Goal: Task Accomplishment & Management: Use online tool/utility

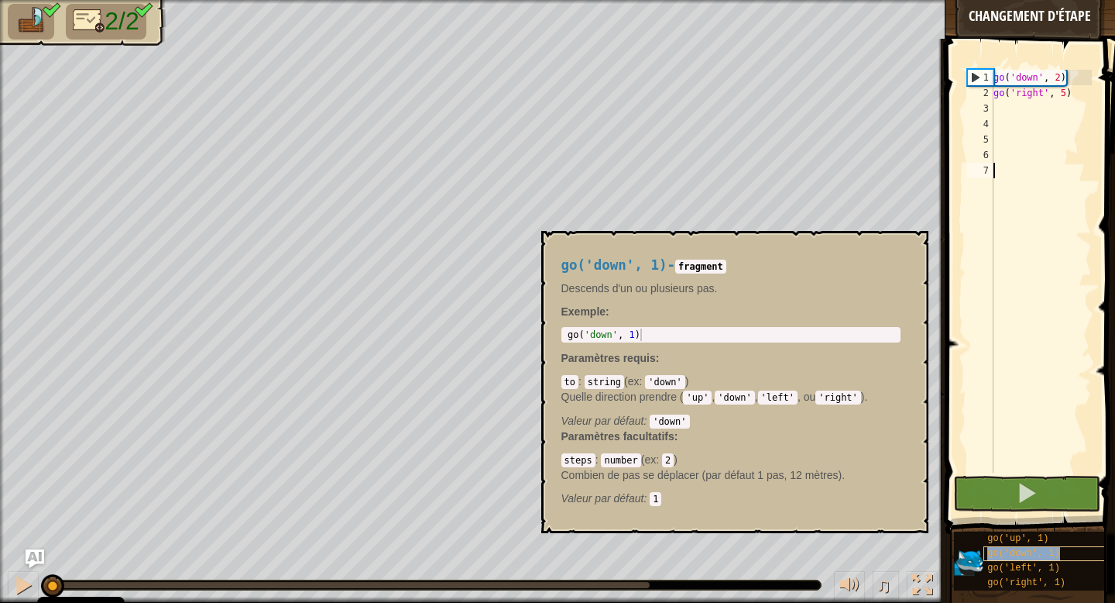
click at [1039, 551] on span "go('down', 1)" at bounding box center [1024, 553] width 73 height 11
click at [1000, 105] on div "go ( 'down' , 2 ) go ( 'right' , 5 )" at bounding box center [1042, 287] width 102 height 434
click at [1019, 550] on span "go('down', 1)" at bounding box center [1024, 553] width 73 height 11
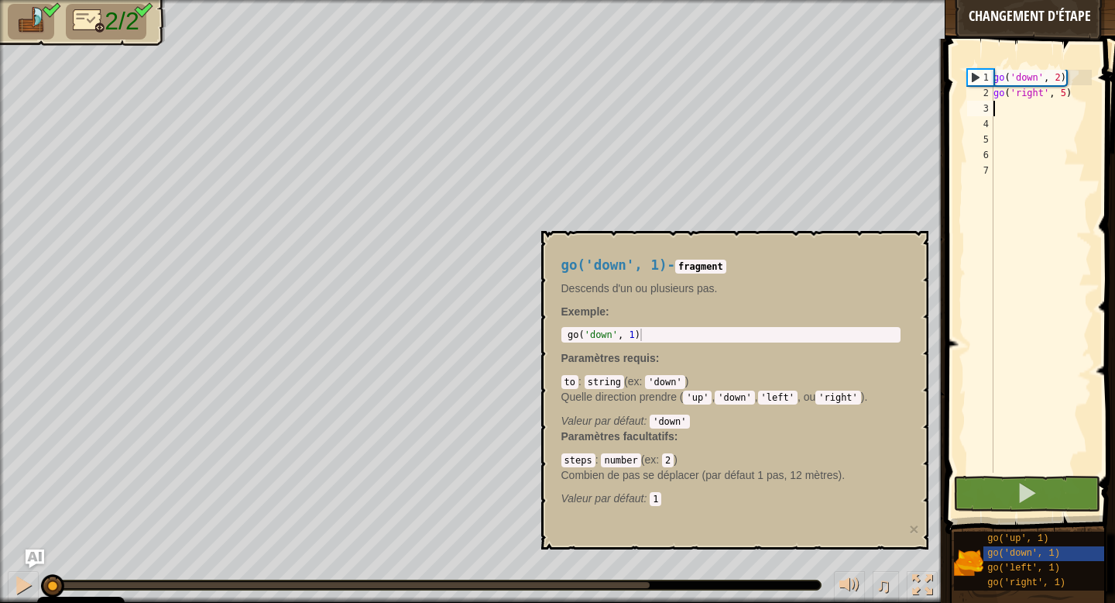
click at [1011, 108] on div "go ( 'down' , 2 ) go ( 'right' , 5 )" at bounding box center [1042, 287] width 102 height 434
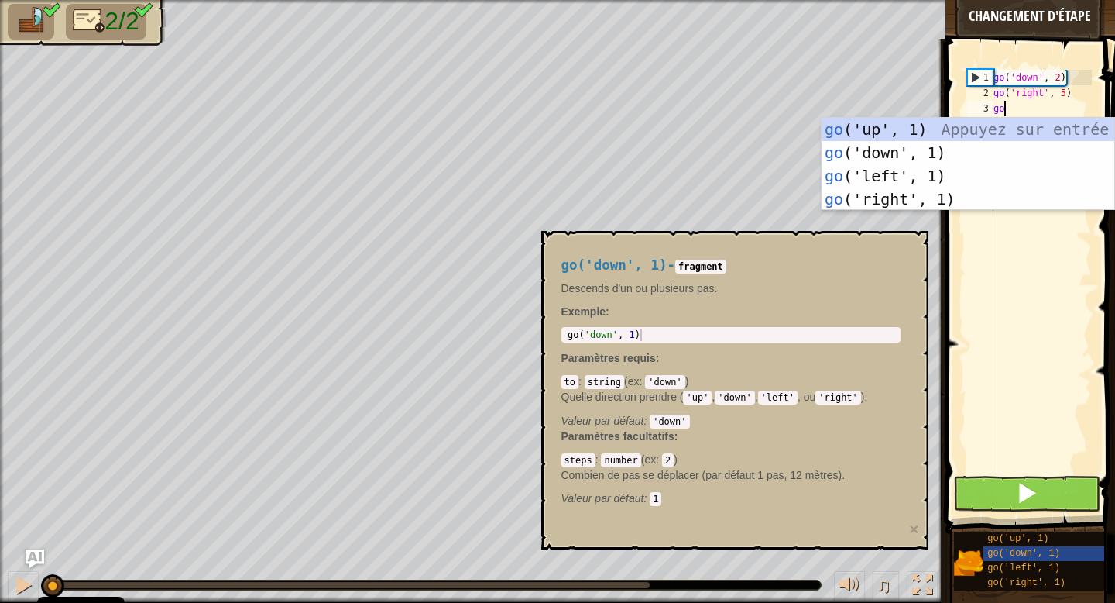
type textarea "go"
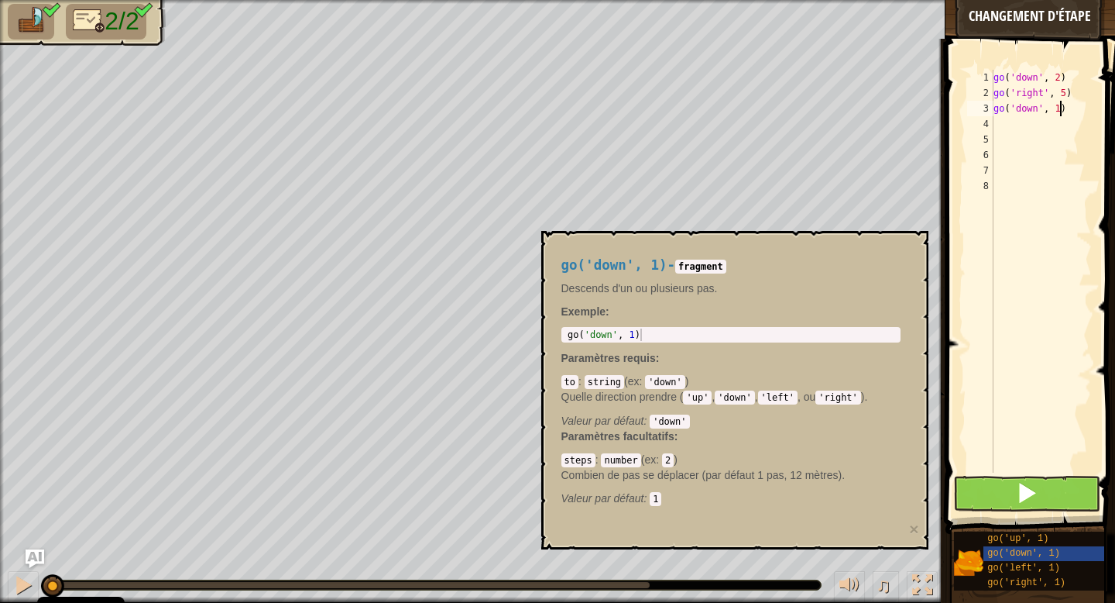
click at [1060, 110] on div "go ( 'down' , 2 ) go ( 'right' , 5 ) go ( 'down' , 1 )" at bounding box center [1042, 287] width 102 height 434
type textarea "go('down', 2)"
click at [1077, 117] on div "go ( 'down' , 2 ) go ( 'right' , 5 ) go ( 'down' , 2 )" at bounding box center [1042, 287] width 102 height 434
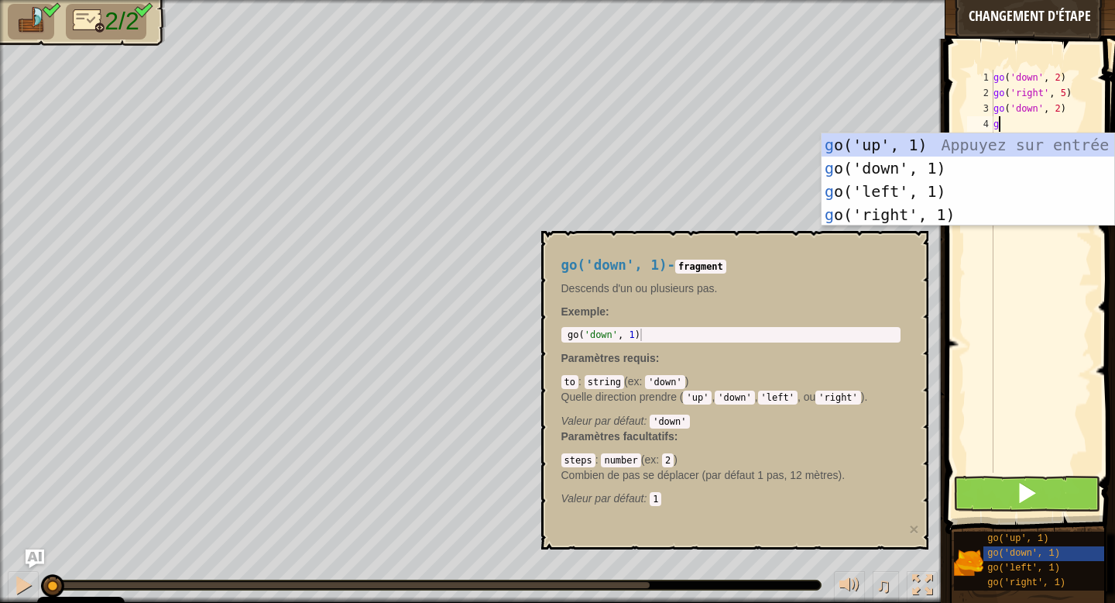
type textarea "go"
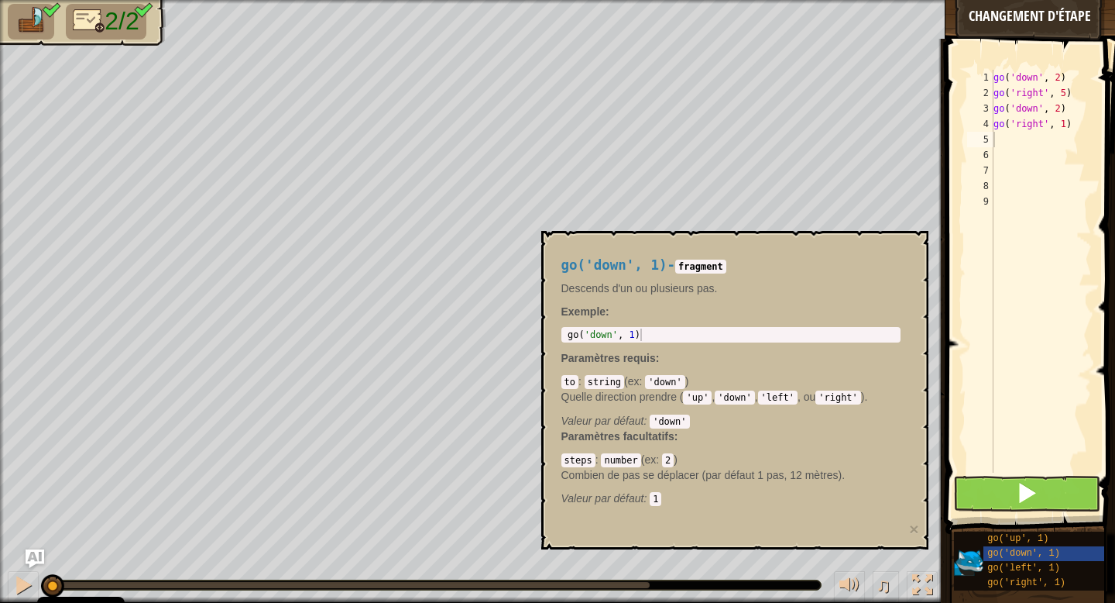
click at [956, 558] on img at bounding box center [968, 562] width 29 height 29
click at [915, 531] on button "×" at bounding box center [913, 528] width 9 height 16
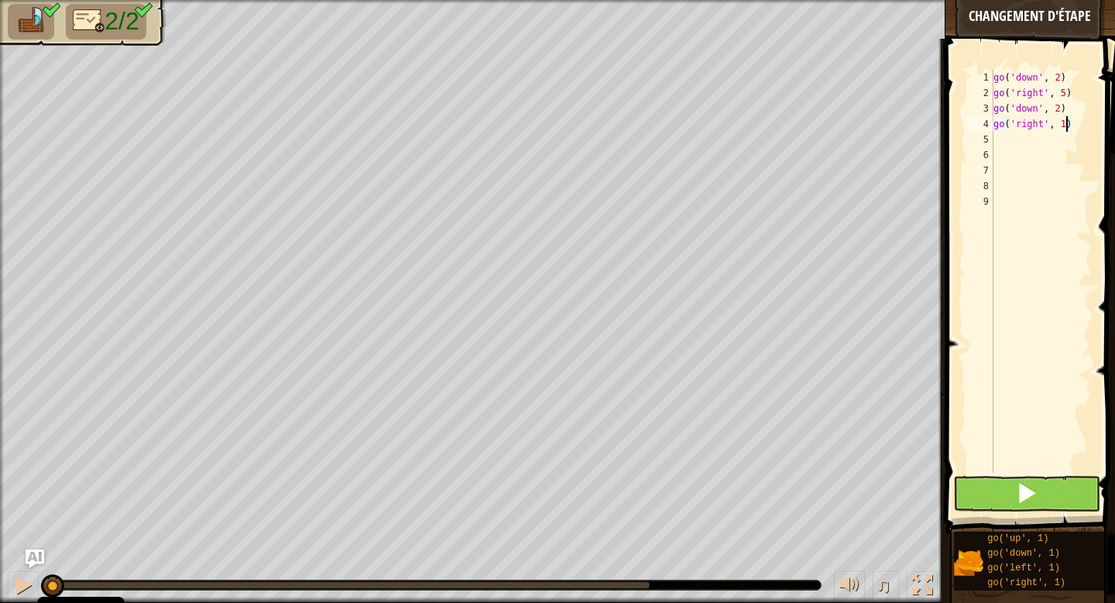
click at [1067, 125] on div "go ( 'down' , 2 ) go ( 'right' , 5 ) go ( 'down' , 2 ) go ( 'right' , 1 )" at bounding box center [1042, 287] width 102 height 434
drag, startPoint x: 1077, startPoint y: 129, endPoint x: 986, endPoint y: 114, distance: 91.9
click at [986, 114] on div "go('right', 5) 1 2 3 4 5 6 7 8 9 go ( 'down' , 2 ) go ( 'right' , 5 ) go ( 'dow…" at bounding box center [1028, 271] width 129 height 403
type textarea "go('down', 2) go('right', 5)"
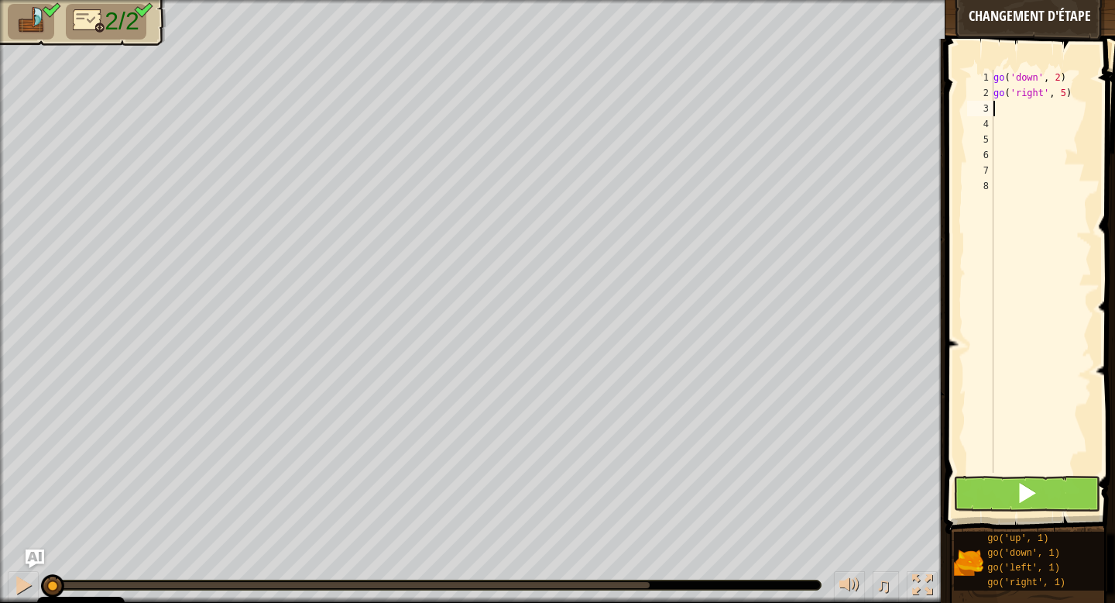
scroll to position [7, 0]
click at [1017, 496] on span at bounding box center [1027, 493] width 22 height 22
